Goal: Transaction & Acquisition: Purchase product/service

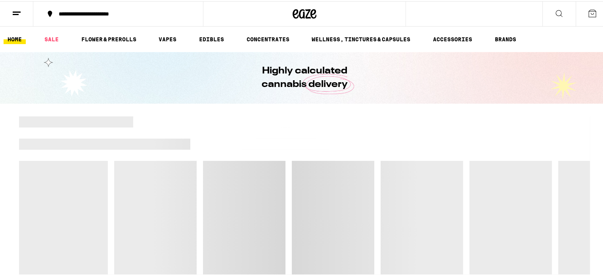
click at [16, 16] on icon at bounding box center [17, 13] width 10 height 10
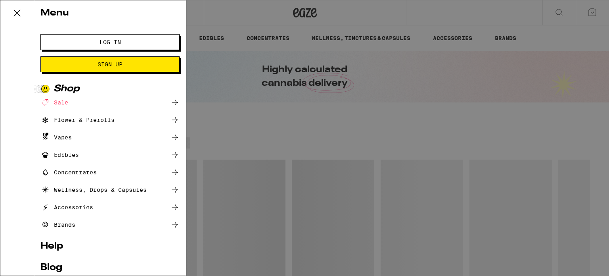
click at [212, 110] on div "Menu Log In Sign Up Shop Sale Flower & Prerolls Vapes Edibles Concentrates Well…" at bounding box center [304, 138] width 609 height 276
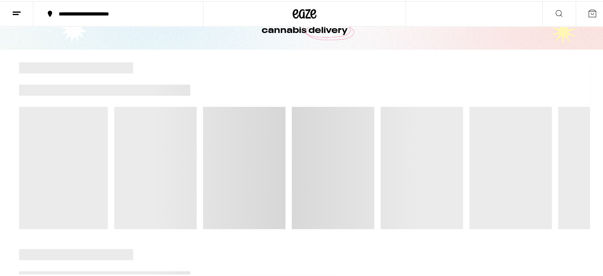
scroll to position [54, 0]
click at [26, 15] on button at bounding box center [16, 12] width 33 height 25
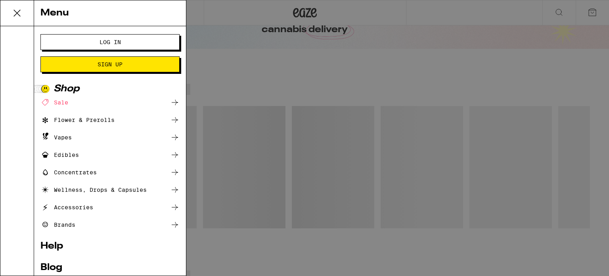
click at [65, 103] on div "Sale" at bounding box center [54, 103] width 28 height 10
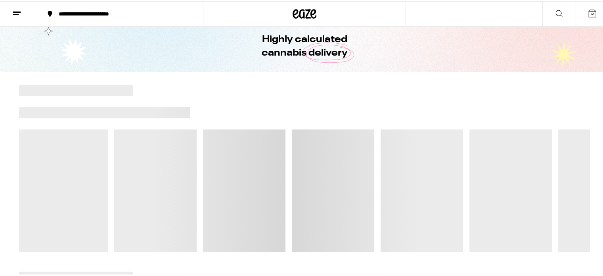
scroll to position [27, 0]
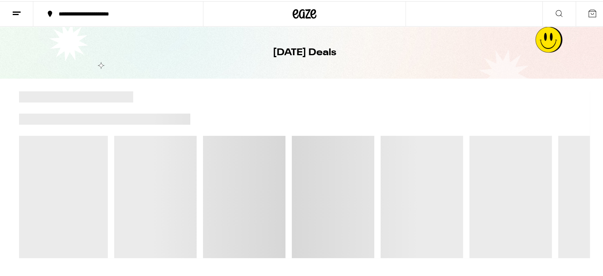
scroll to position [25, 0]
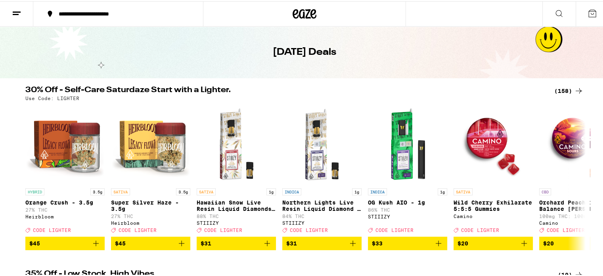
click at [562, 86] on div "(158)" at bounding box center [569, 90] width 29 height 10
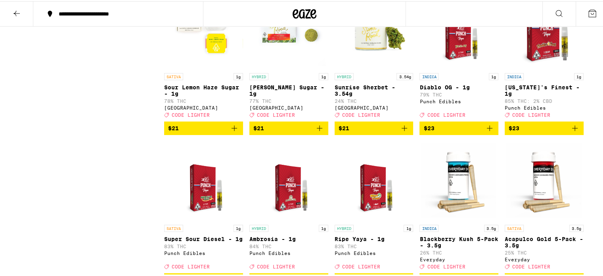
scroll to position [1781, 0]
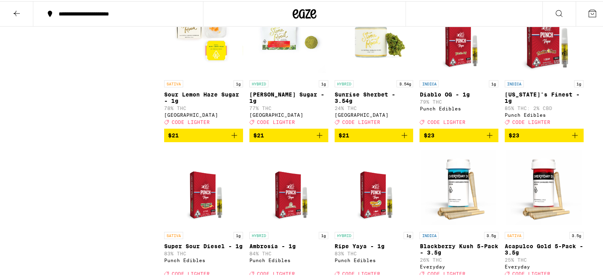
click at [476, 123] on div "INDICA 1g Diablo OG - 1g 79% THC Punch Edibles Deal Created with Sketch. CODE L…" at bounding box center [459, 101] width 79 height 44
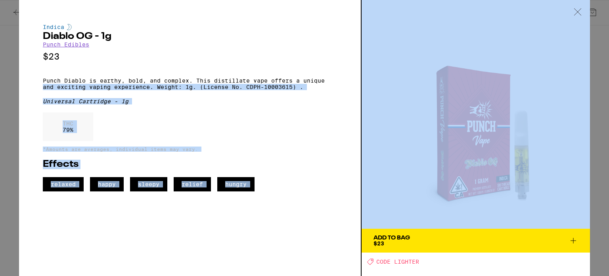
drag, startPoint x: 360, startPoint y: 81, endPoint x: 365, endPoint y: 28, distance: 53.0
click at [365, 28] on div "Indica Diablo OG - 1g Punch Edibles $23 Punch Diablo is earthy, bold, and compl…" at bounding box center [304, 138] width 571 height 276
click at [306, 123] on div "THC 79 %" at bounding box center [190, 128] width 294 height 33
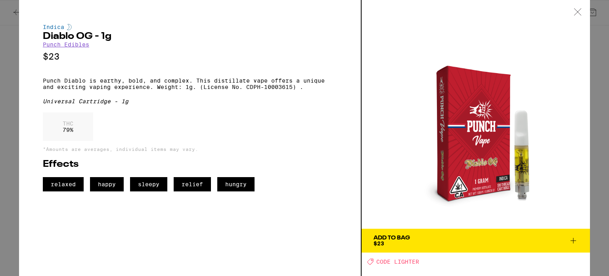
click at [580, 16] on div at bounding box center [578, 12] width 25 height 25
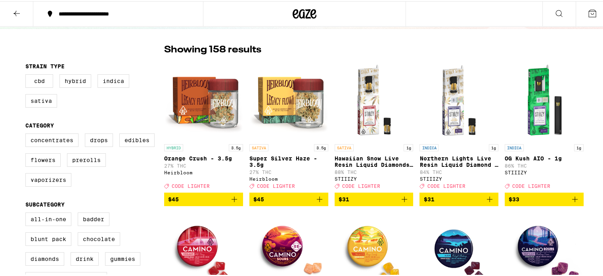
scroll to position [50, 0]
